Goal: Task Accomplishment & Management: Manage account settings

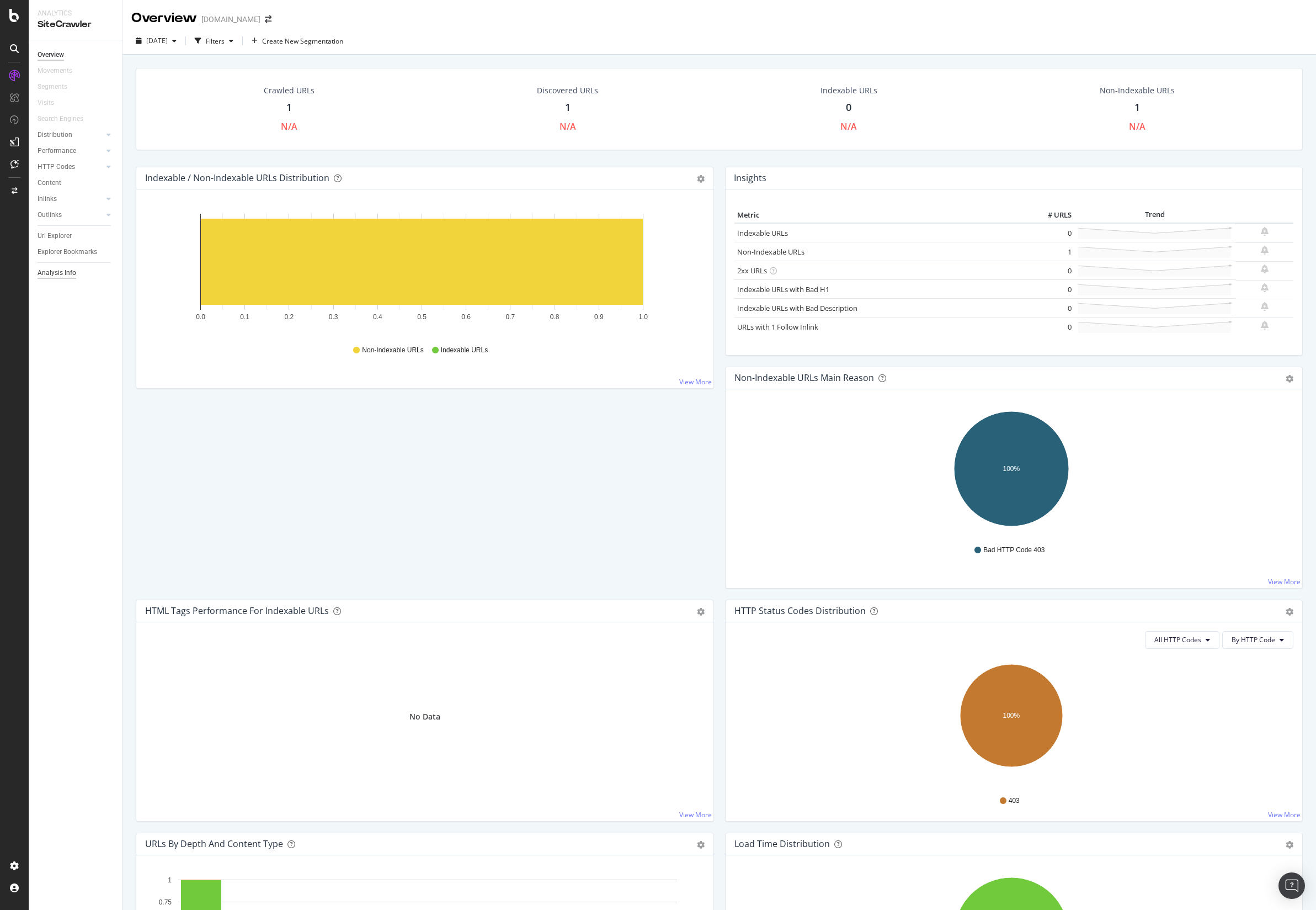
click at [67, 273] on div "Analysis Info" at bounding box center [57, 273] width 38 height 11
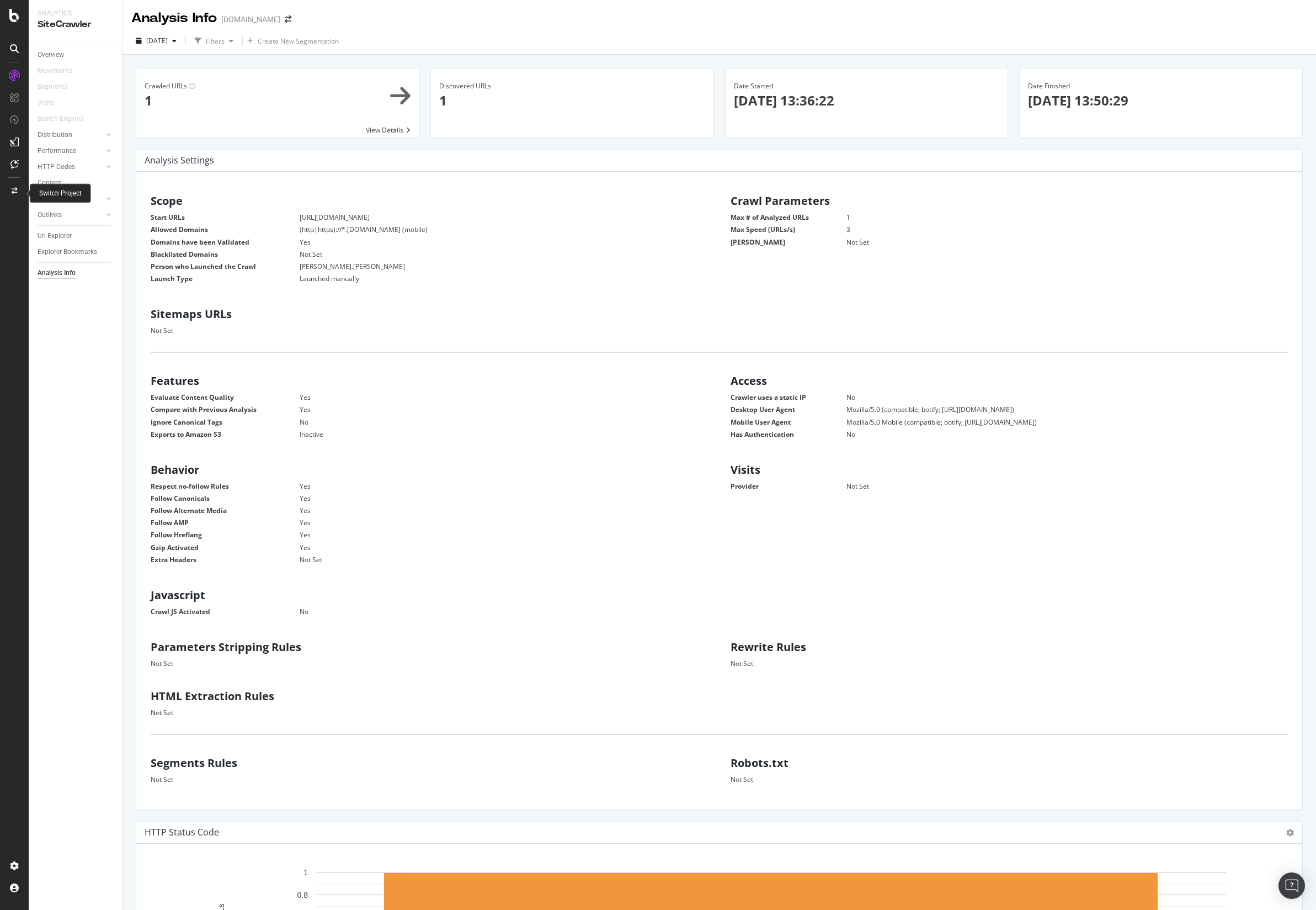
click at [17, 190] on icon at bounding box center [14, 191] width 6 height 7
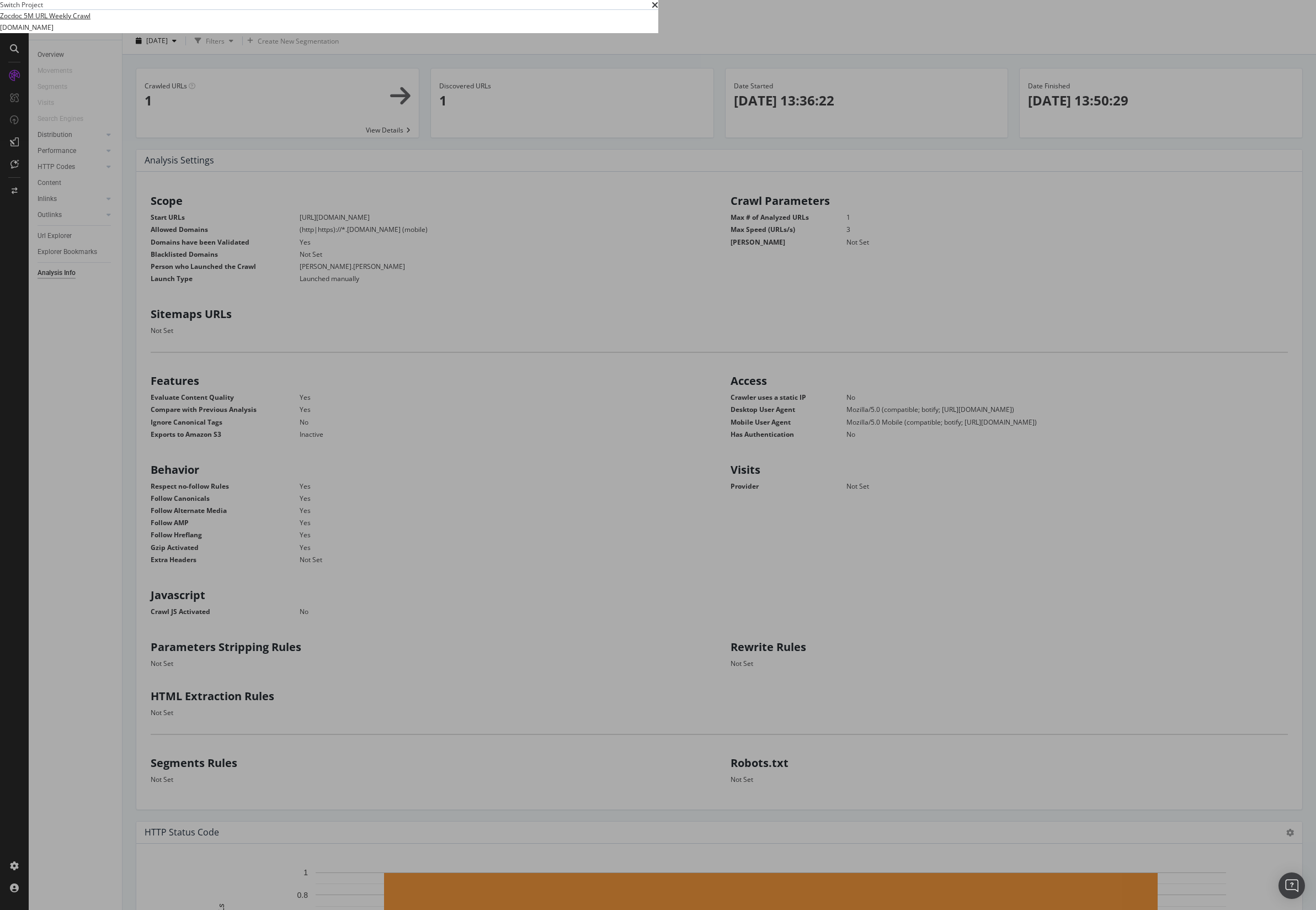
click at [90, 22] on link "Zocdoc 5M URL Weekly Crawl" at bounding box center [45, 15] width 90 height 11
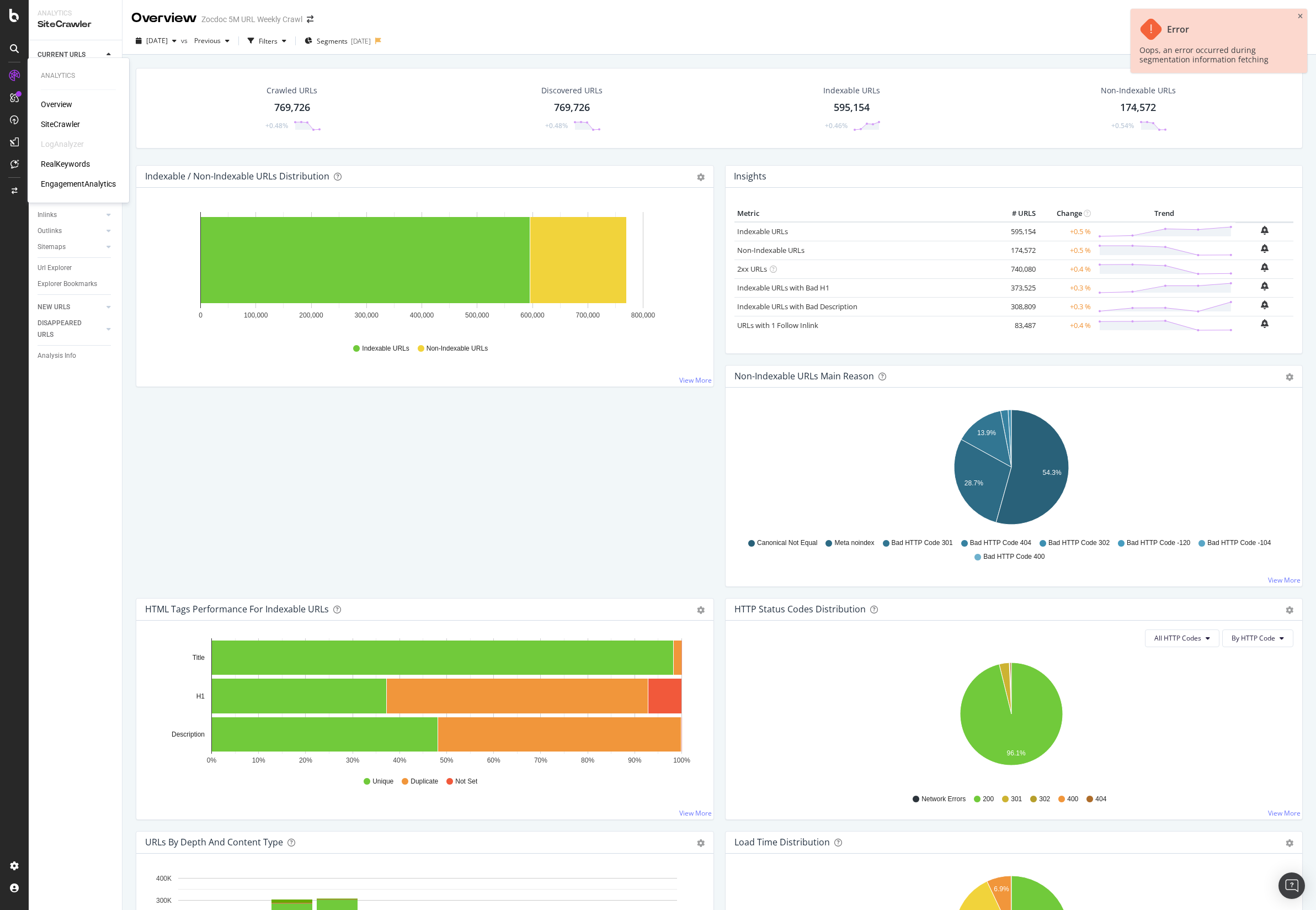
click at [60, 77] on div "Analytics" at bounding box center [78, 76] width 75 height 9
click at [69, 181] on div "EngagementAnalytics" at bounding box center [78, 183] width 75 height 11
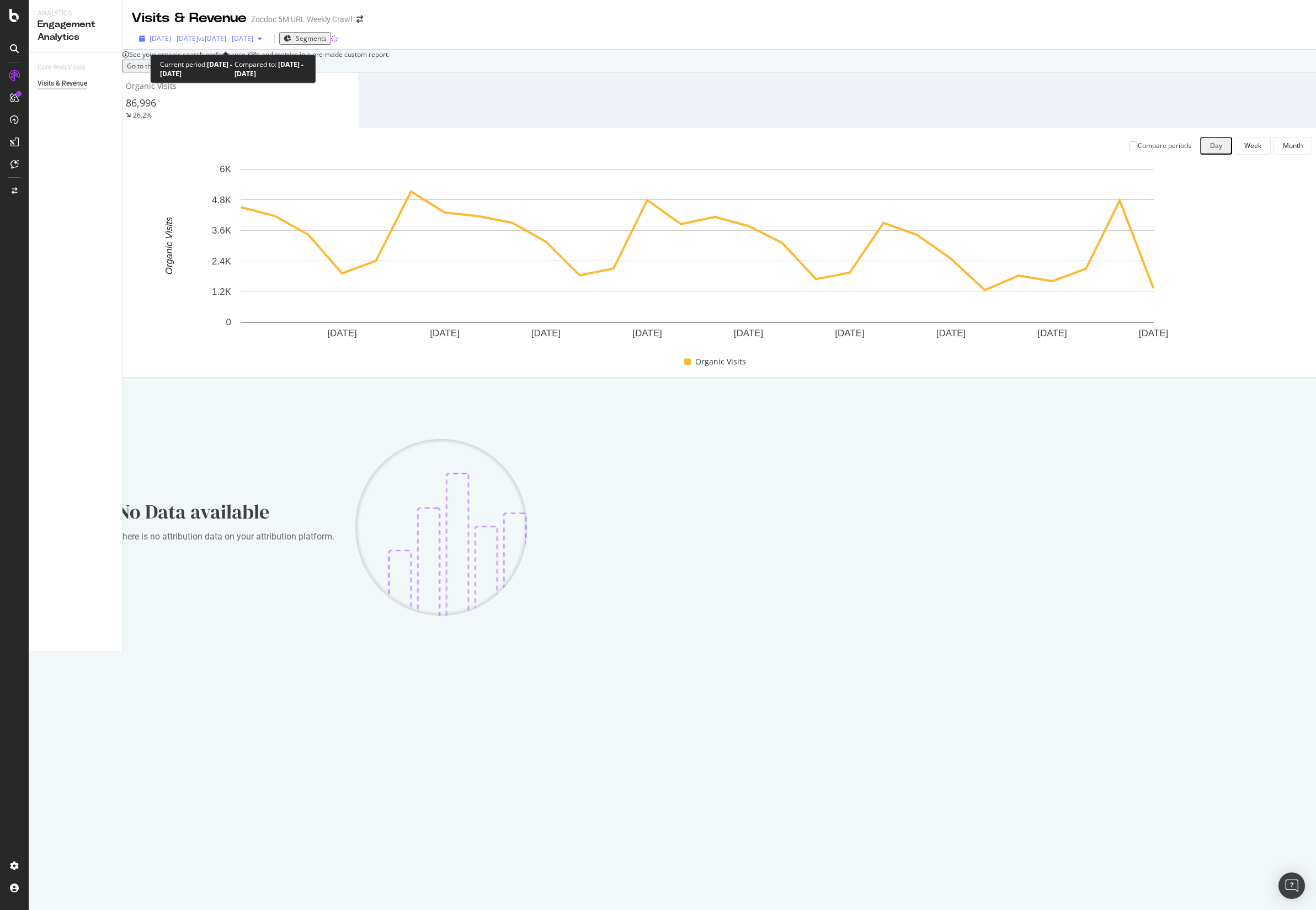
click at [198, 40] on span "[DATE] - [DATE]" at bounding box center [173, 38] width 49 height 9
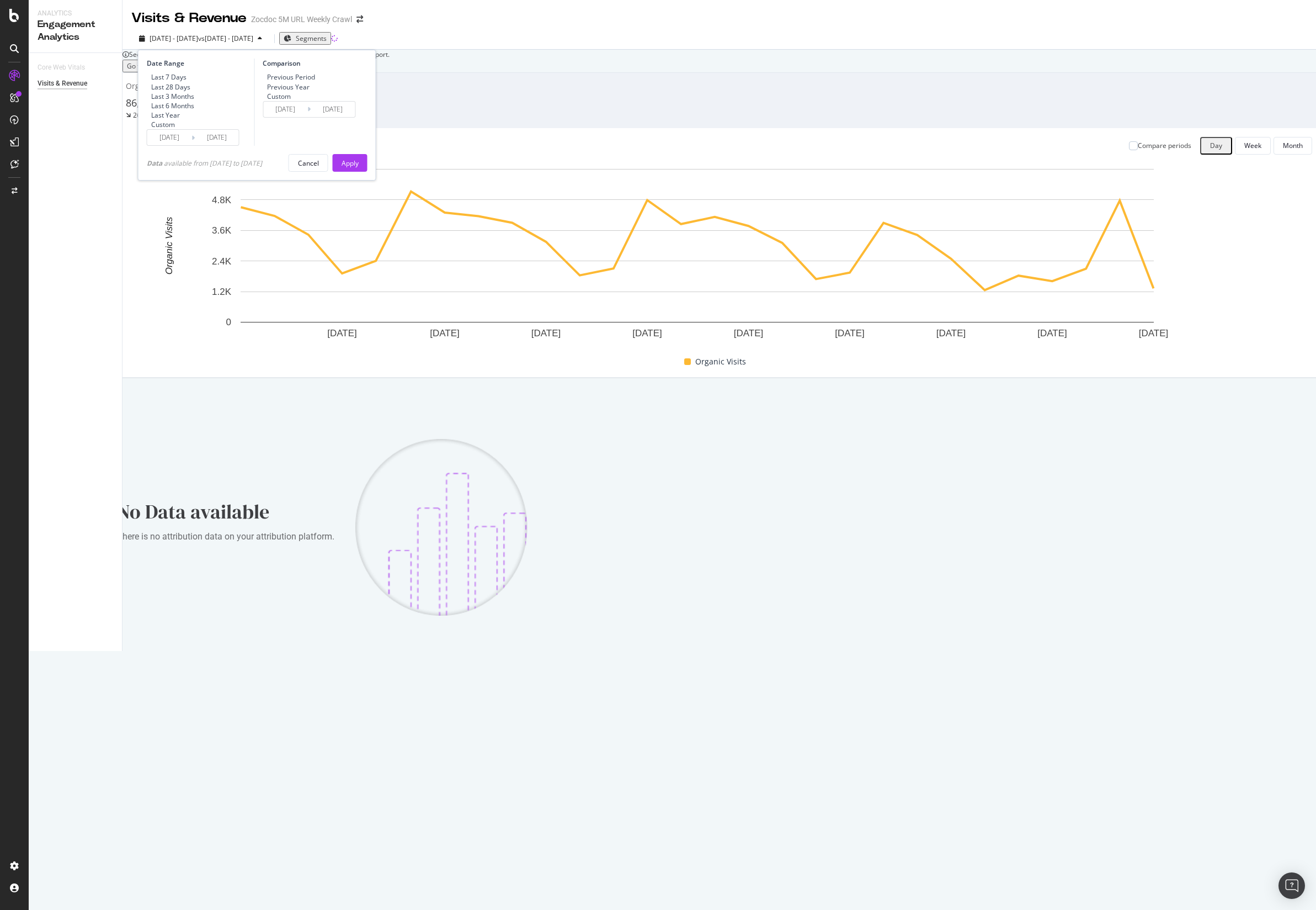
click at [187, 74] on div "Last 7 Days" at bounding box center [169, 77] width 35 height 9
type input "[DATE]"
click at [536, 304] on rect "A chart." at bounding box center [697, 246] width 913 height 153
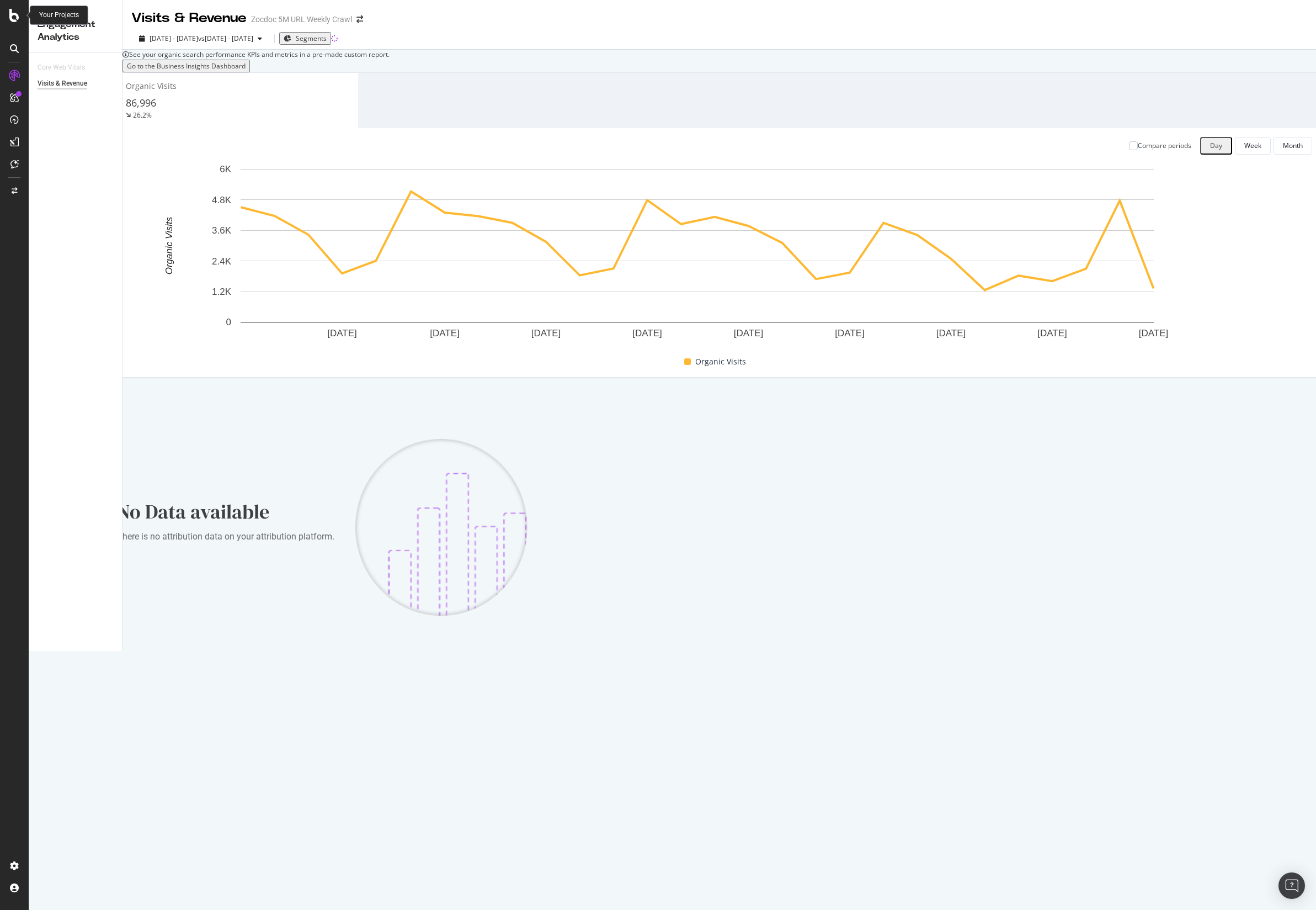
click at [14, 12] on icon at bounding box center [14, 15] width 10 height 13
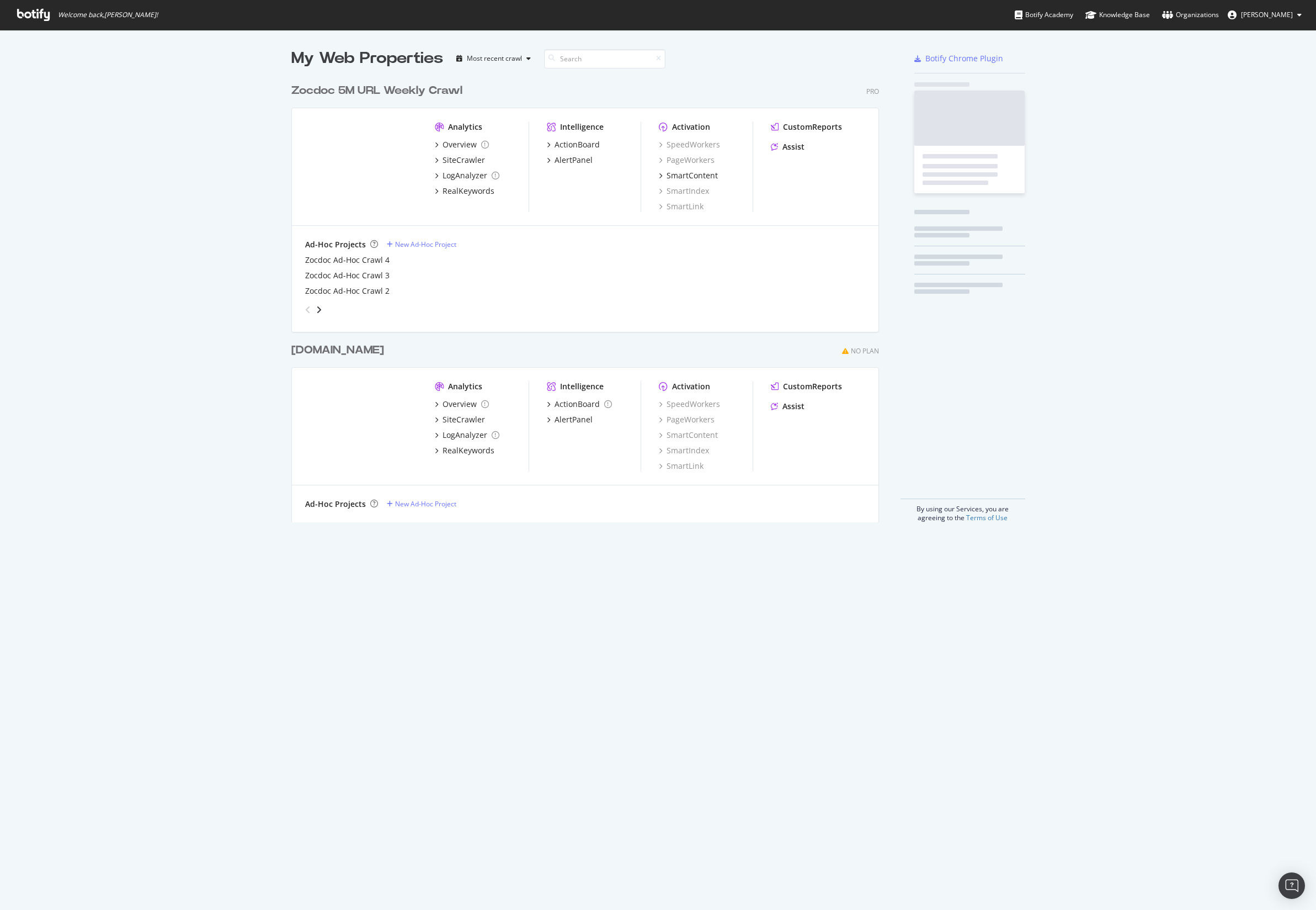
scroll to position [900, 1295]
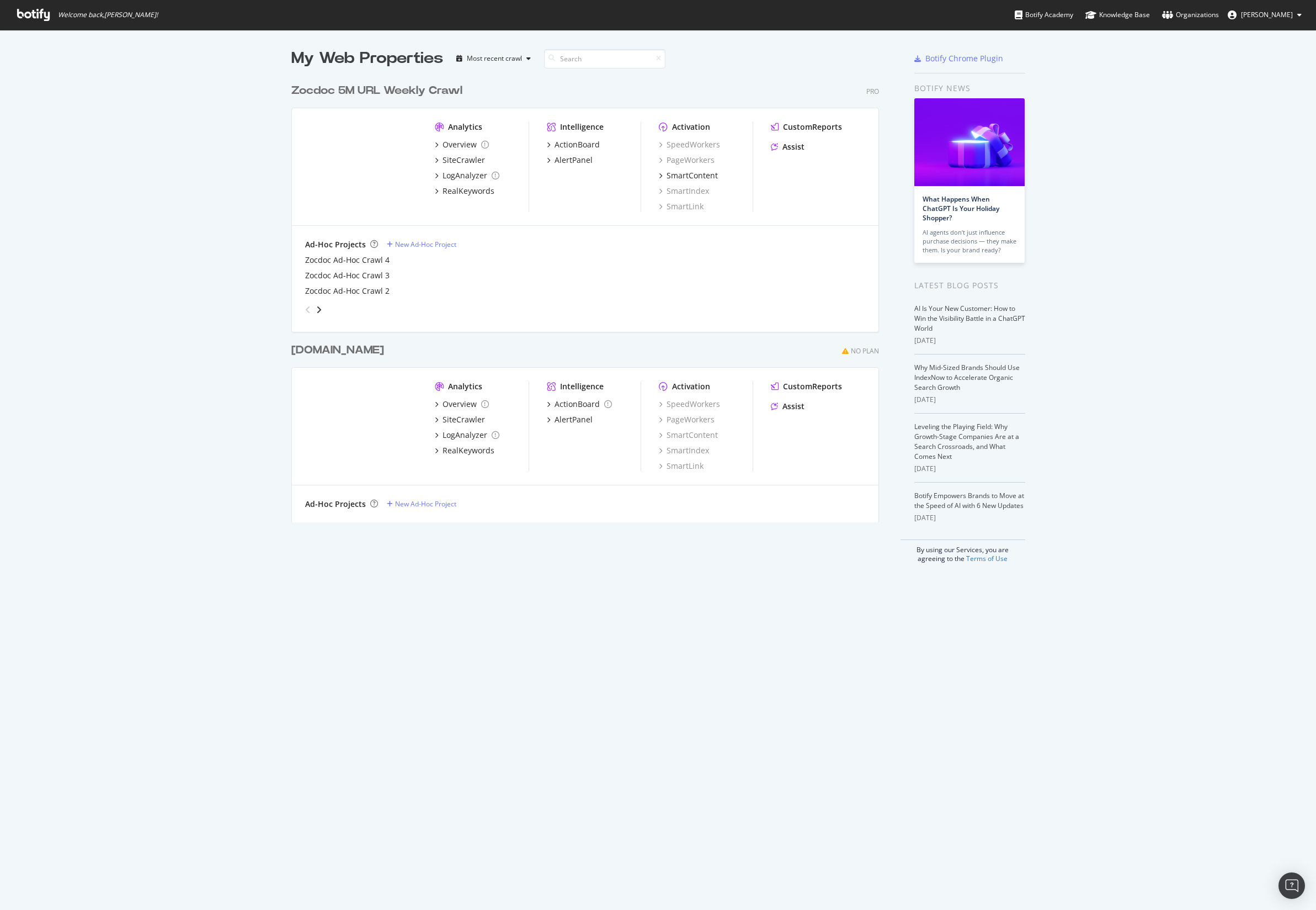
click at [35, 26] on span "Welcome back, [PERSON_NAME] !" at bounding box center [87, 15] width 159 height 30
click at [459, 156] on div "SiteCrawler" at bounding box center [464, 160] width 42 height 11
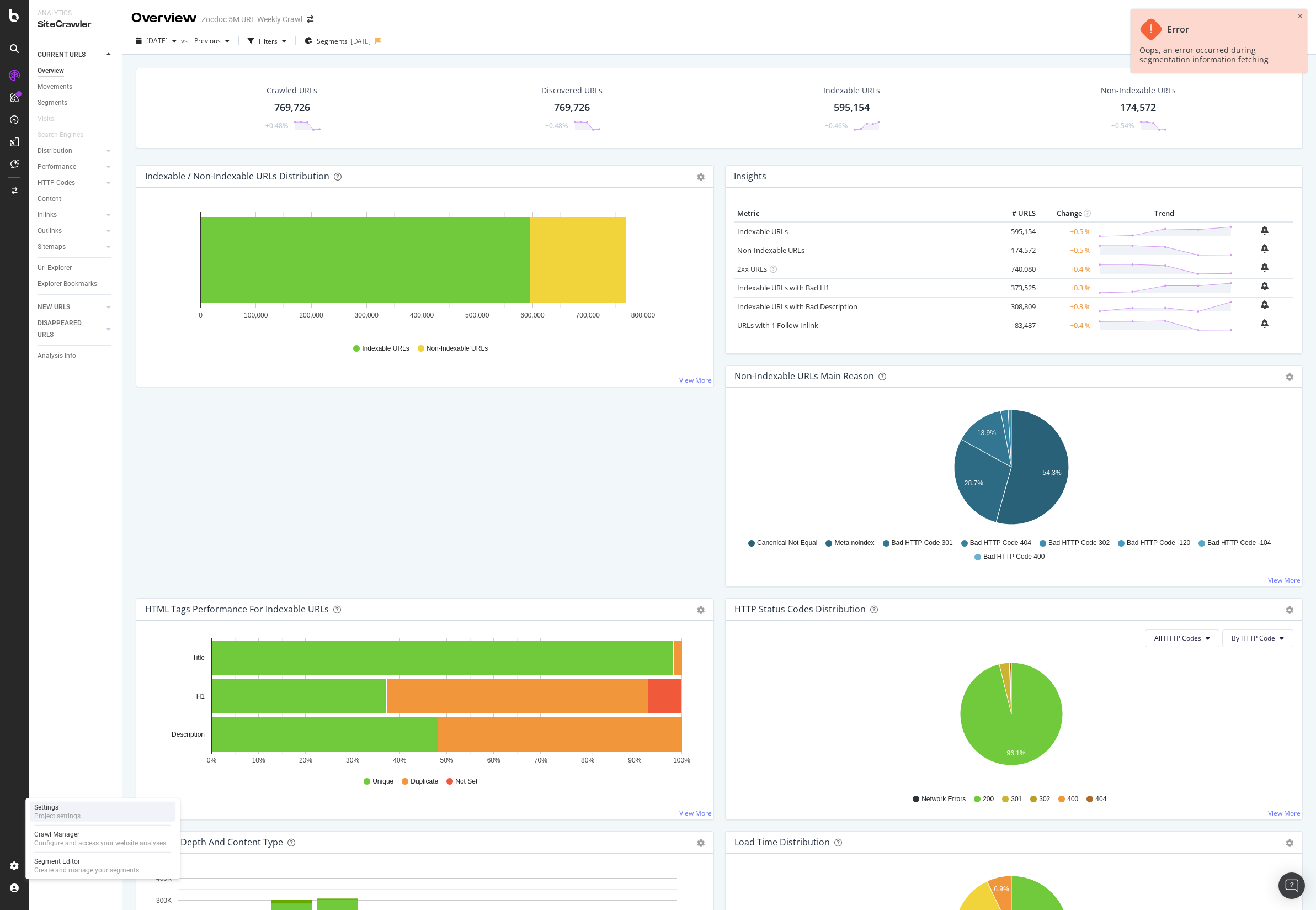
click at [91, 814] on div "Settings Project settings" at bounding box center [102, 811] width 145 height 20
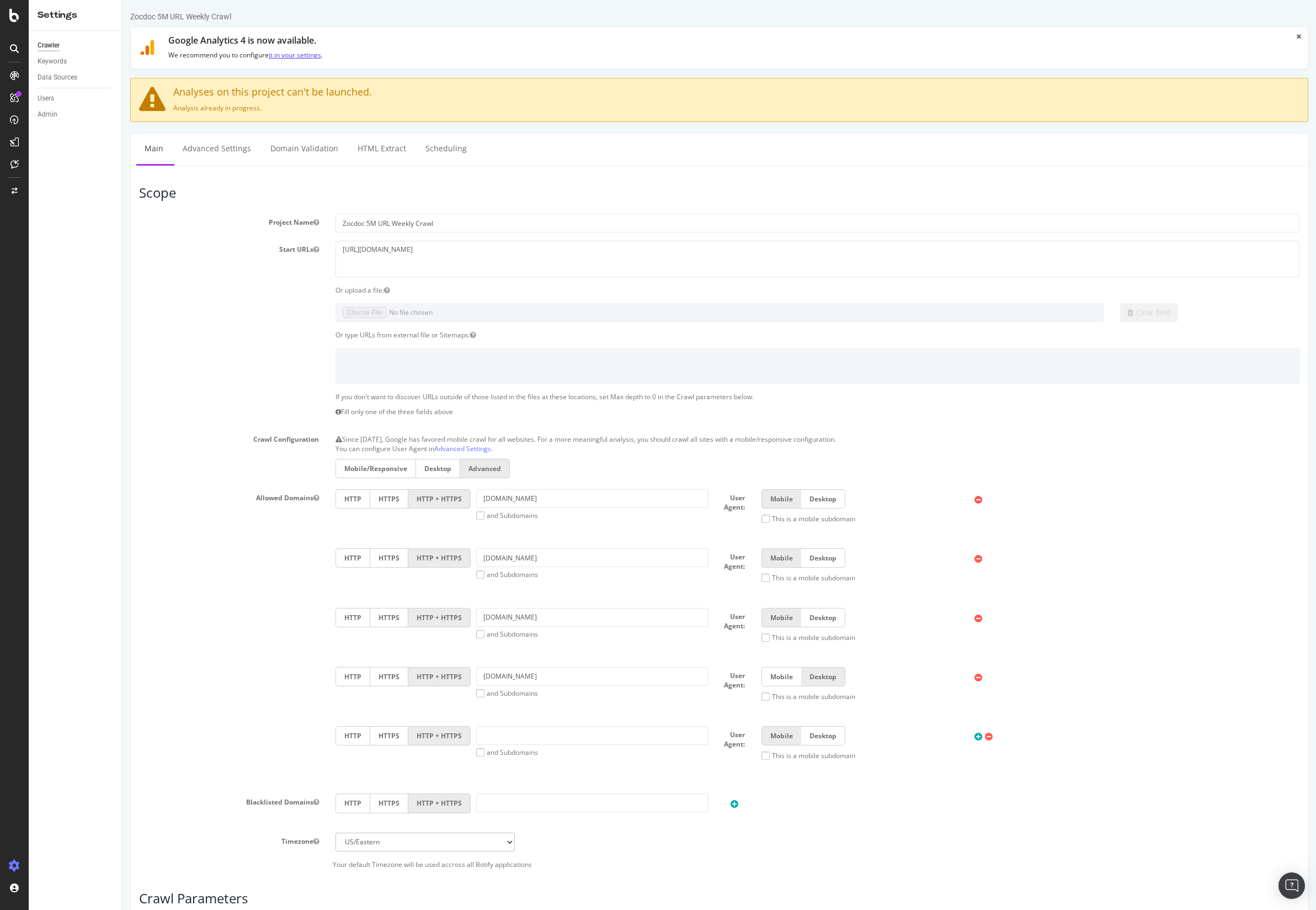
click at [294, 53] on link "it in your settings" at bounding box center [295, 55] width 53 height 9
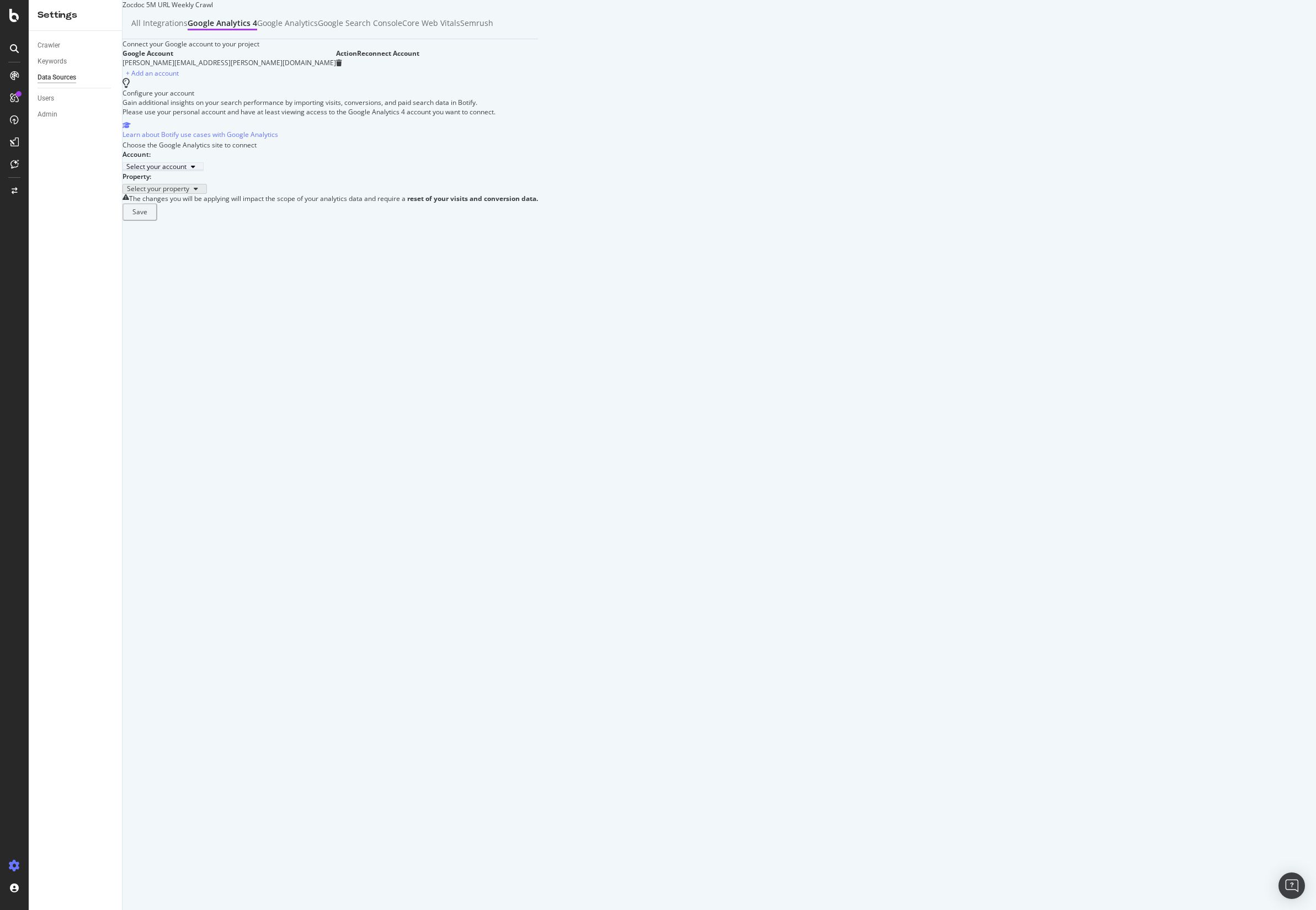
click at [187, 170] on div "Select your account" at bounding box center [156, 167] width 60 height 7
click at [252, 196] on div "ZocDoc Production" at bounding box center [226, 195] width 58 height 9
click at [189, 192] on div "Select your property" at bounding box center [157, 189] width 62 height 7
click at [246, 222] on div "map-for-work-ext-105345936" at bounding box center [243, 222] width 90 height 9
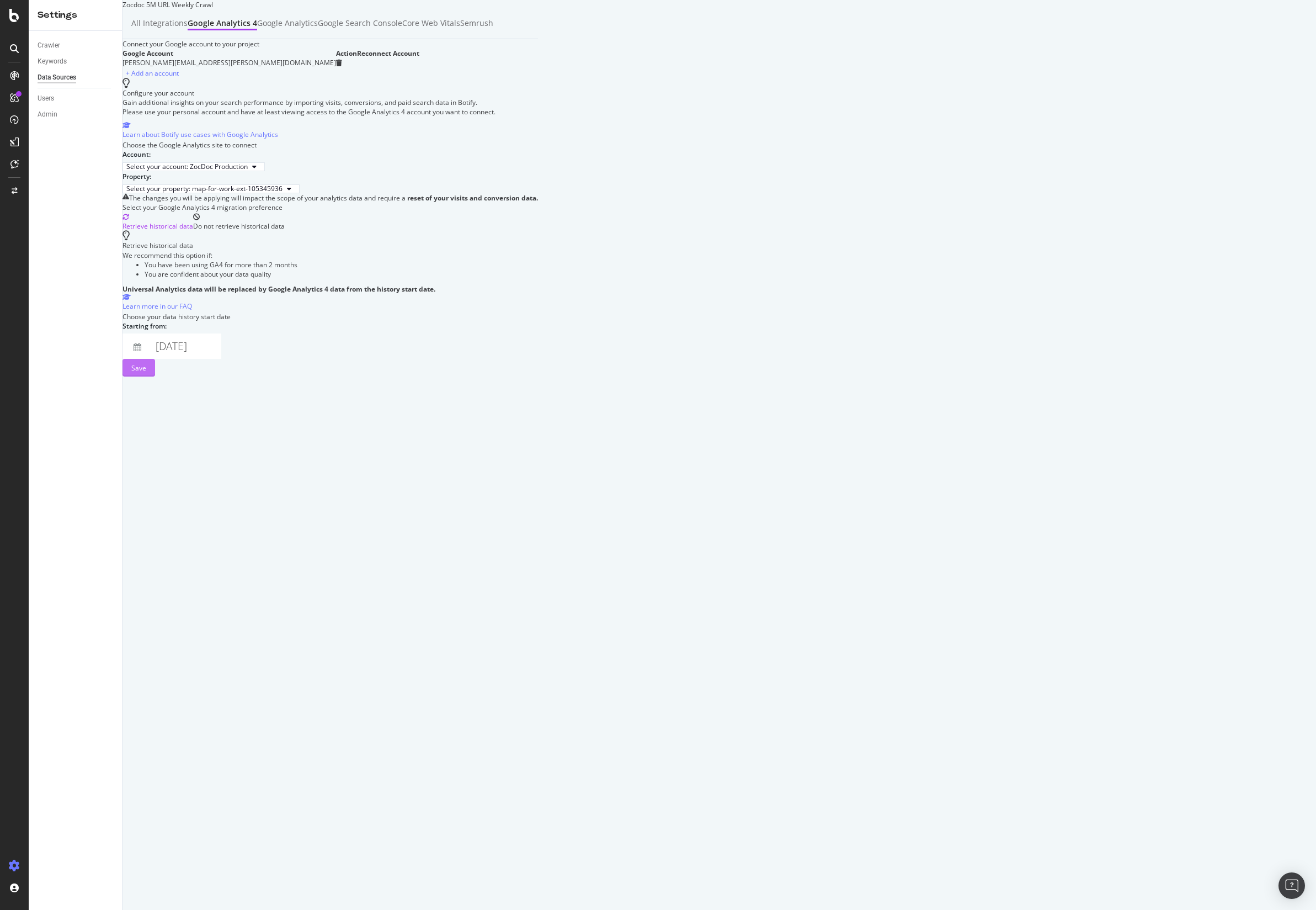
click at [146, 373] on div "Save" at bounding box center [139, 368] width 15 height 9
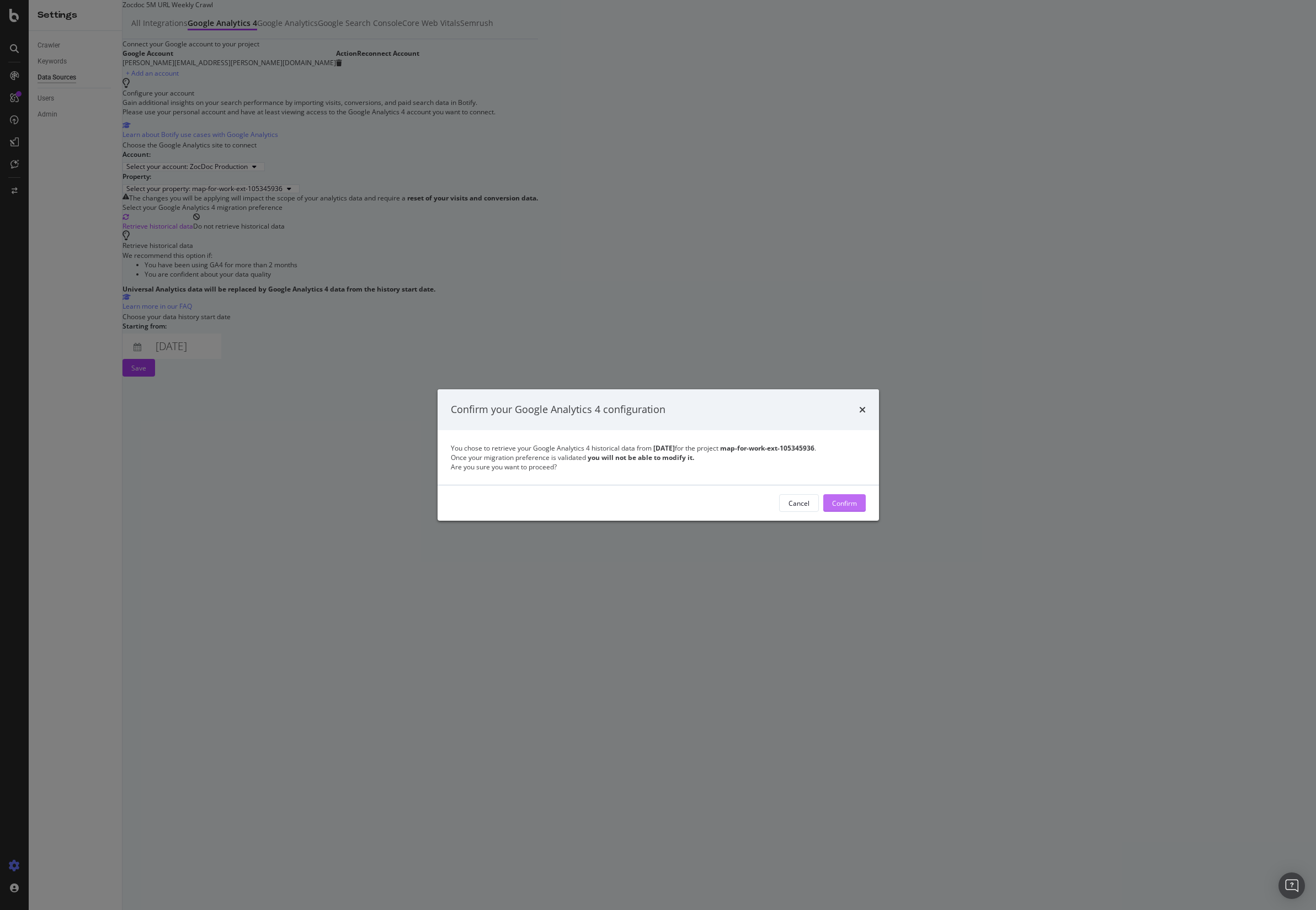
click at [852, 507] on div "Confirm" at bounding box center [844, 502] width 25 height 9
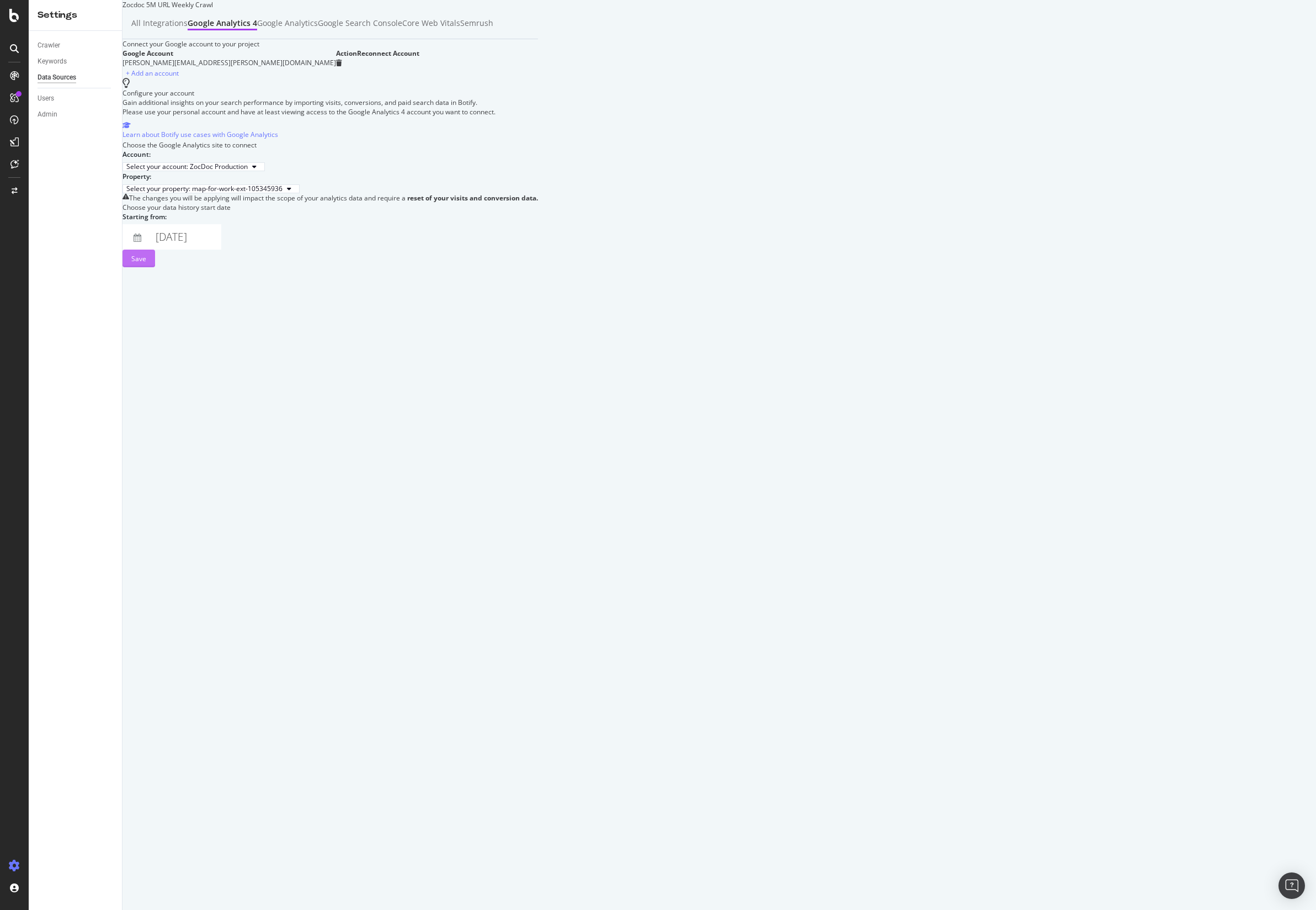
click at [146, 267] on div "Save" at bounding box center [139, 258] width 15 height 17
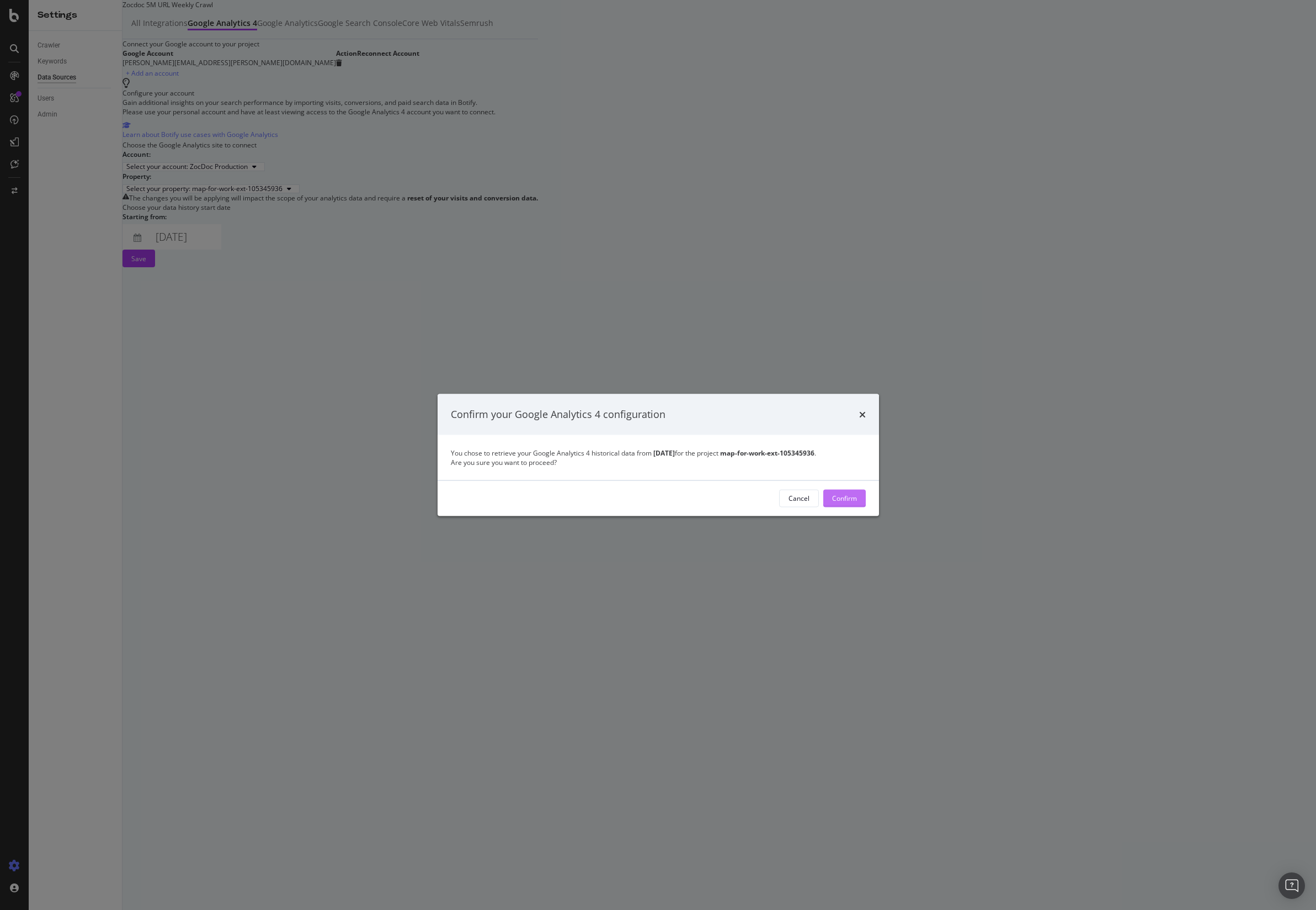
click at [854, 503] on div "Confirm" at bounding box center [844, 498] width 25 height 9
click at [857, 507] on button "Confirm" at bounding box center [844, 498] width 42 height 18
click at [855, 501] on div "Confirm" at bounding box center [844, 498] width 25 height 9
click at [834, 498] on div "Confirm" at bounding box center [844, 498] width 25 height 9
click at [841, 496] on div "Confirm" at bounding box center [844, 498] width 25 height 17
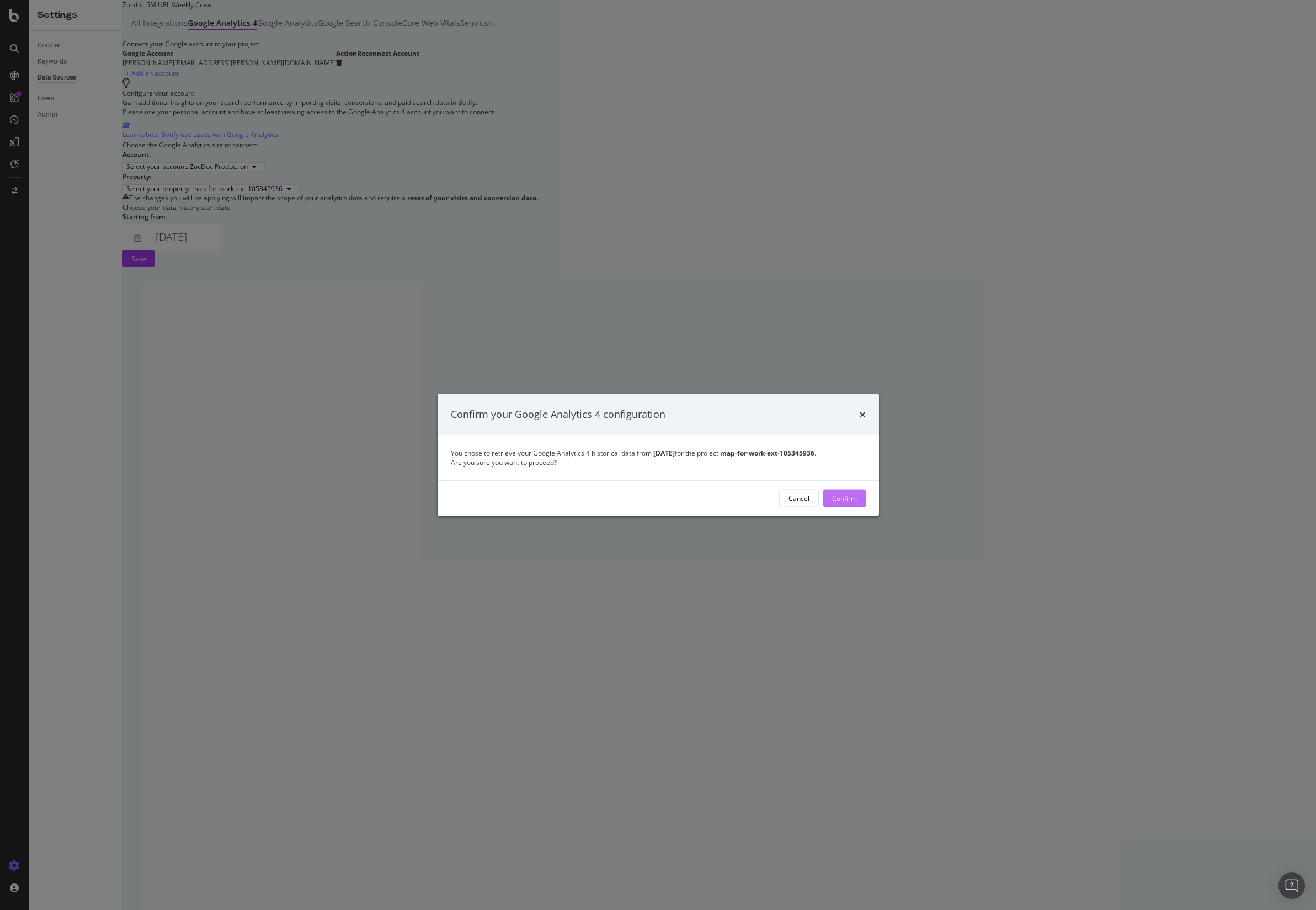
click at [841, 496] on div "Confirm" at bounding box center [844, 498] width 25 height 17
click at [856, 503] on div "Confirm" at bounding box center [844, 498] width 25 height 9
click at [1102, 521] on div "Confirm your Google Analytics 4 configuration You chose to retrieve your Google…" at bounding box center [658, 455] width 1316 height 910
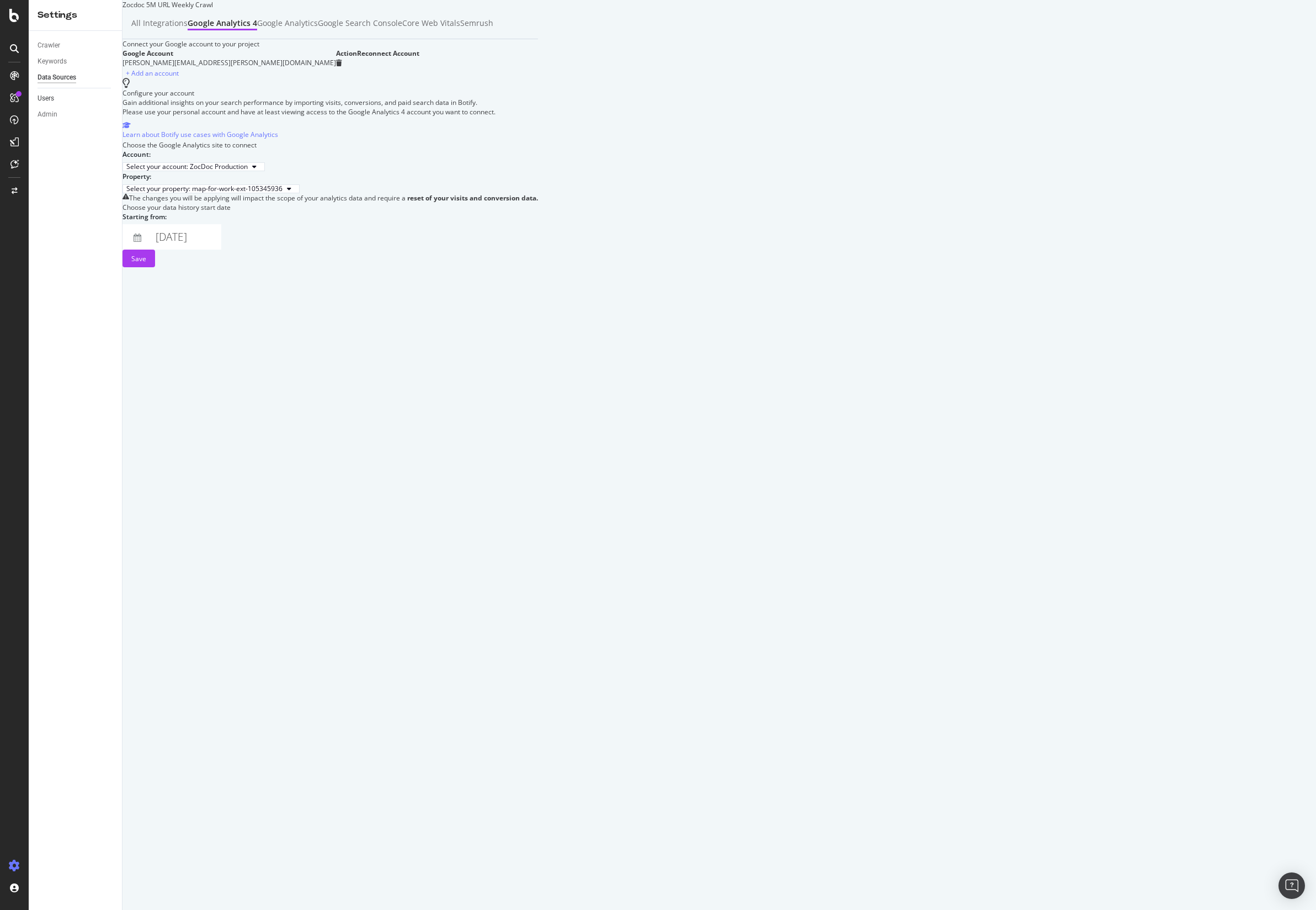
click at [70, 93] on link "Users" at bounding box center [76, 99] width 77 height 11
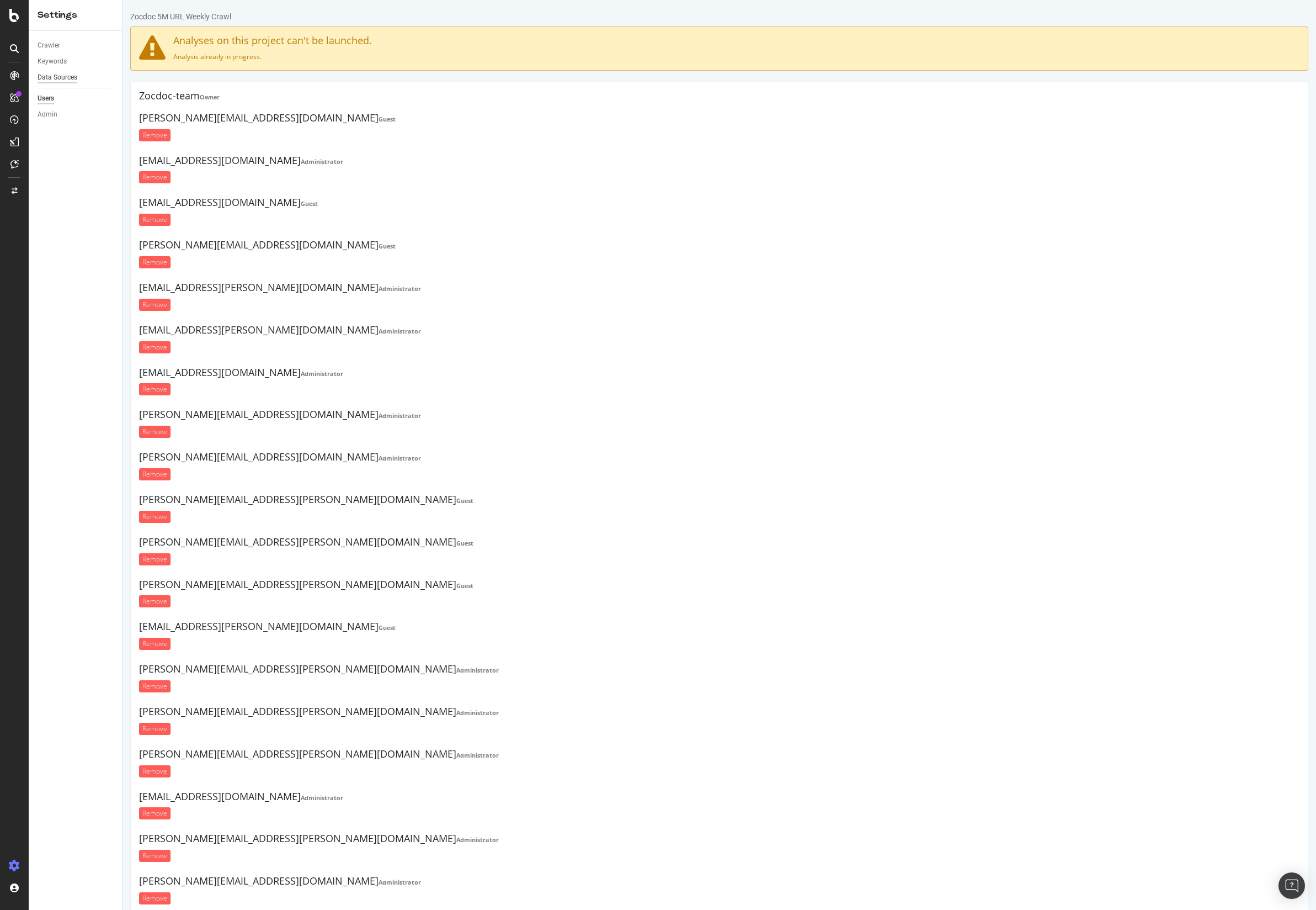
click at [69, 78] on div "Data Sources" at bounding box center [57, 77] width 39 height 11
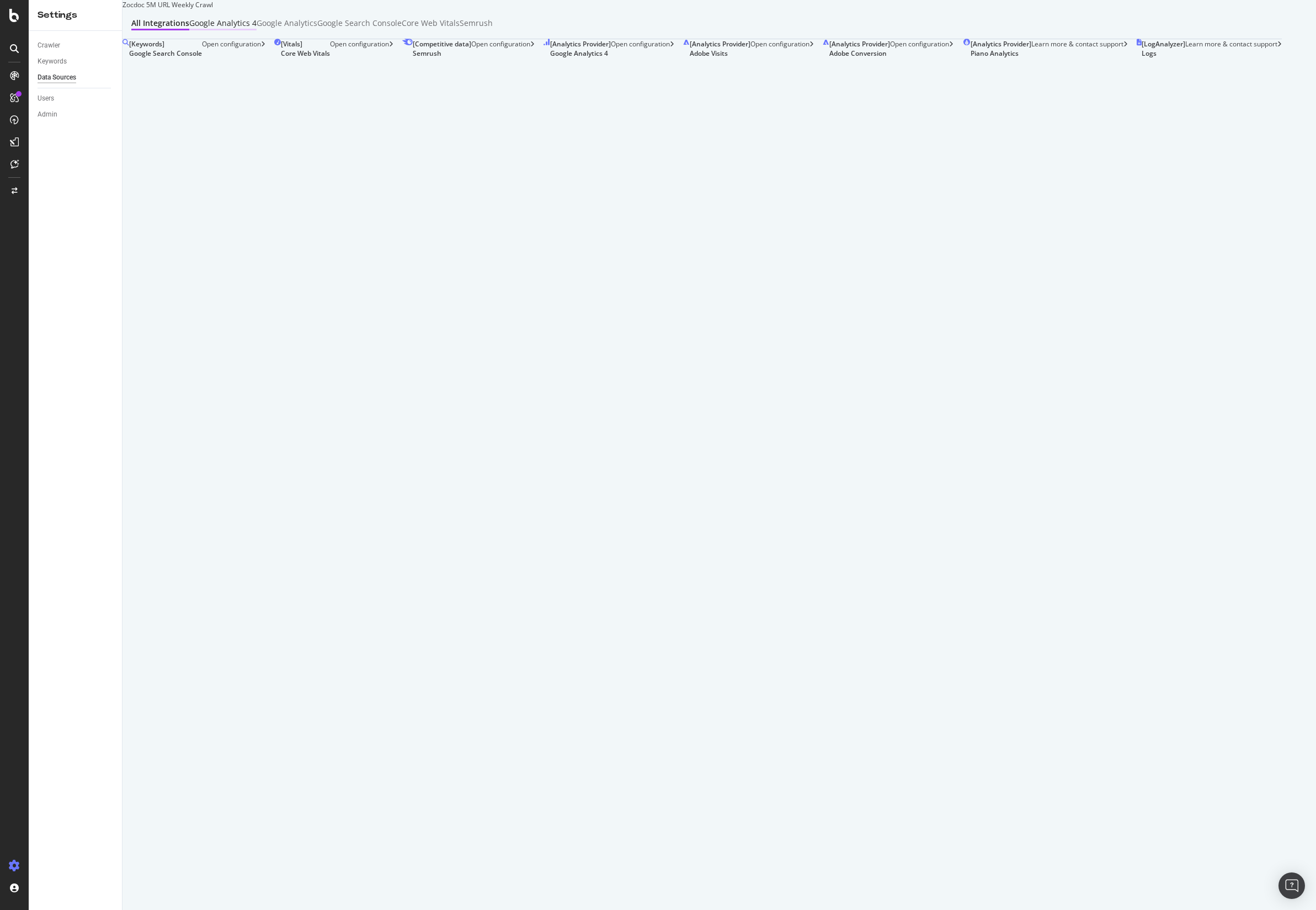
click at [256, 29] on div "Google Analytics 4" at bounding box center [223, 23] width 68 height 11
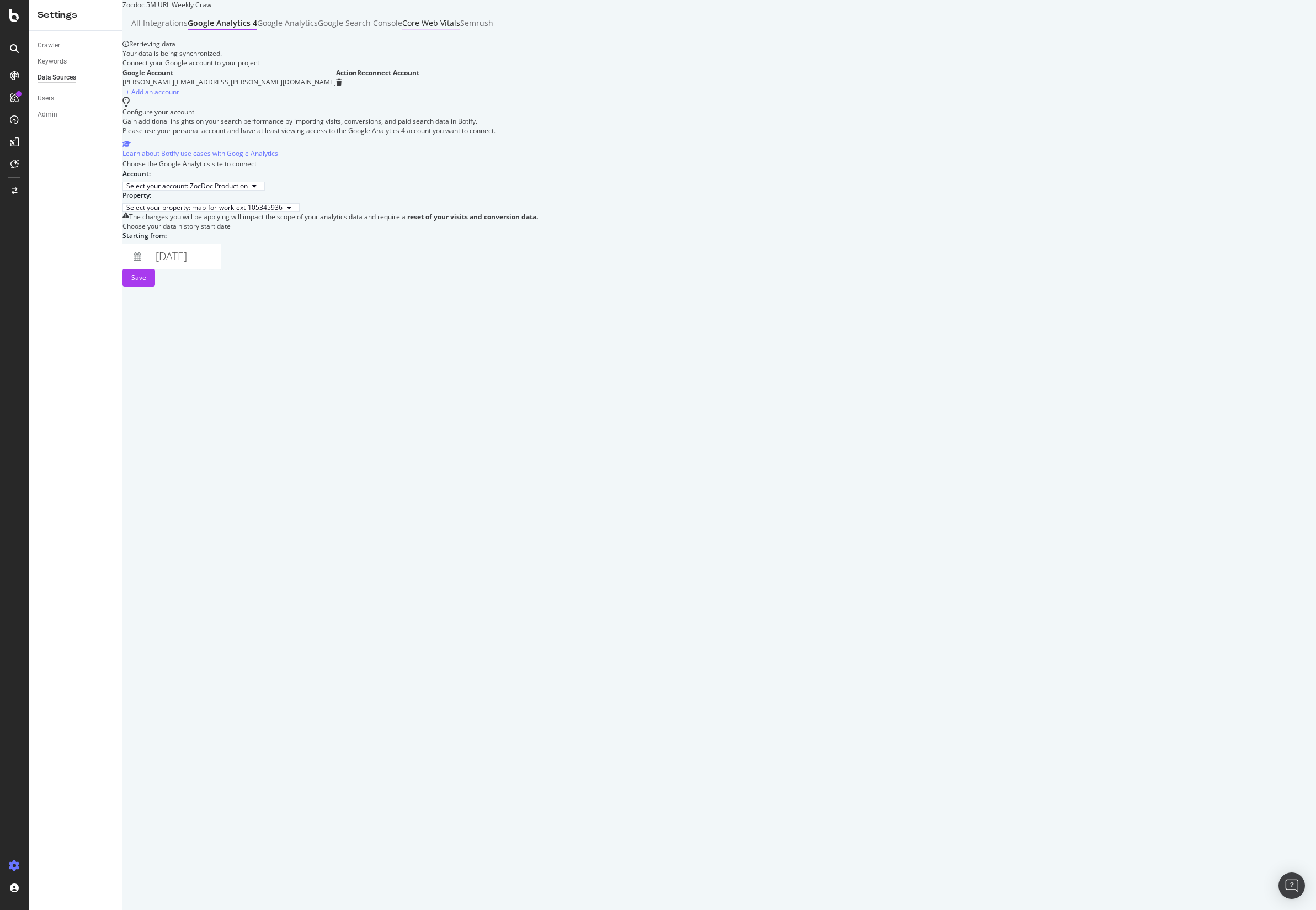
click at [460, 29] on div "Core Web Vitals" at bounding box center [431, 23] width 58 height 11
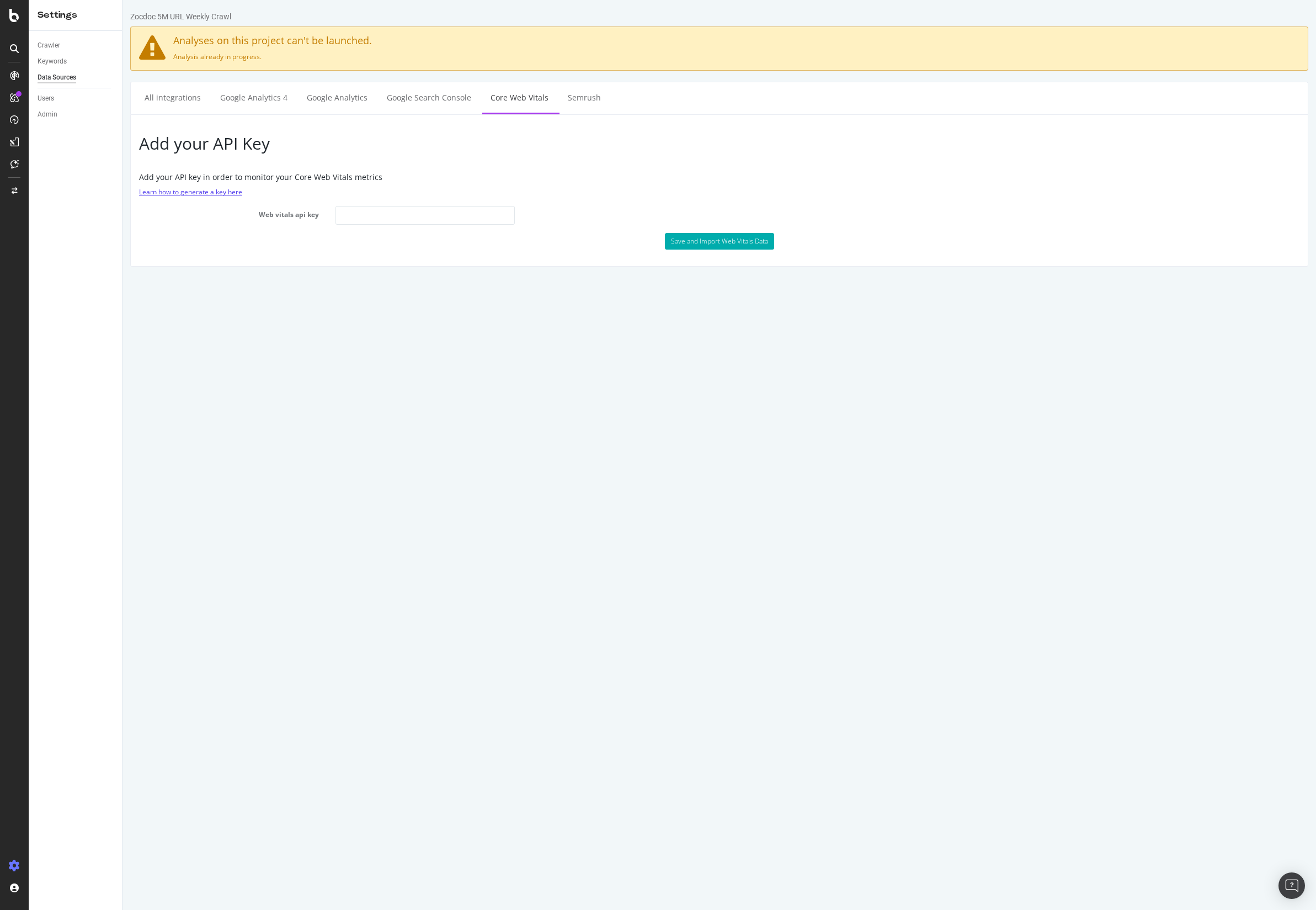
click at [165, 191] on link "Learn how to generate a key here" at bounding box center [191, 192] width 103 height 9
